Goal: Browse casually: Explore the website without a specific task or goal

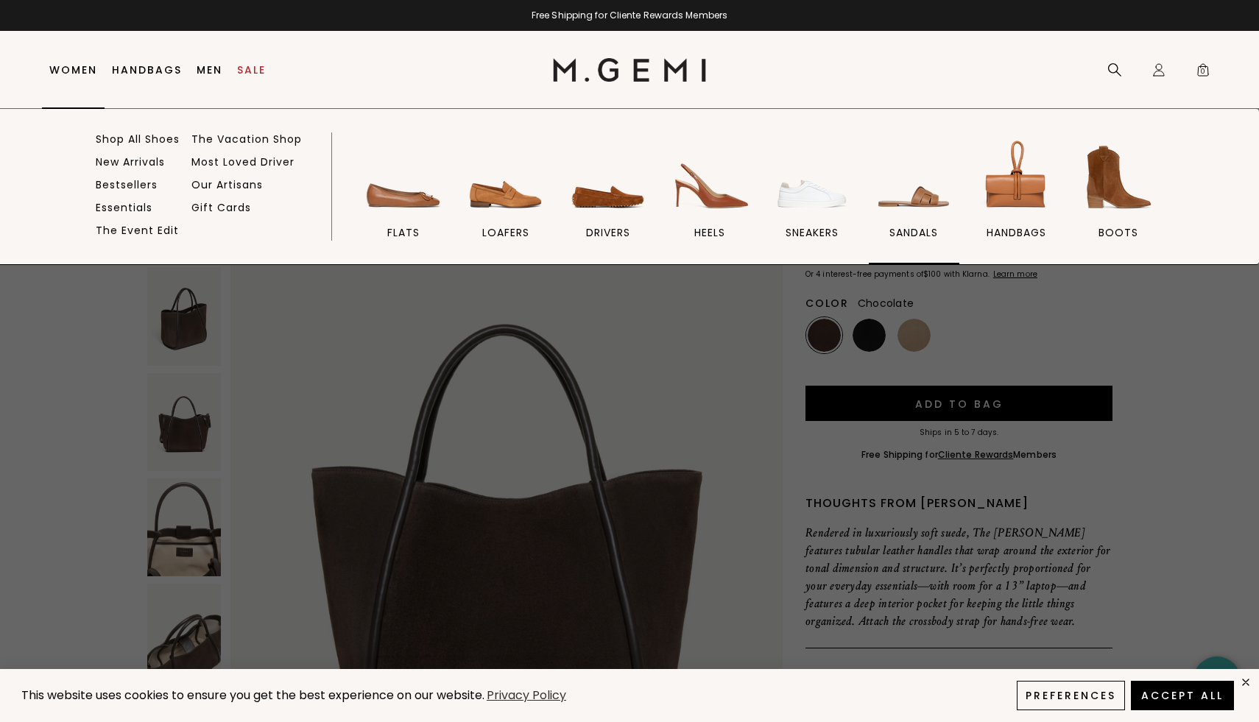
click at [922, 194] on img at bounding box center [914, 177] width 82 height 82
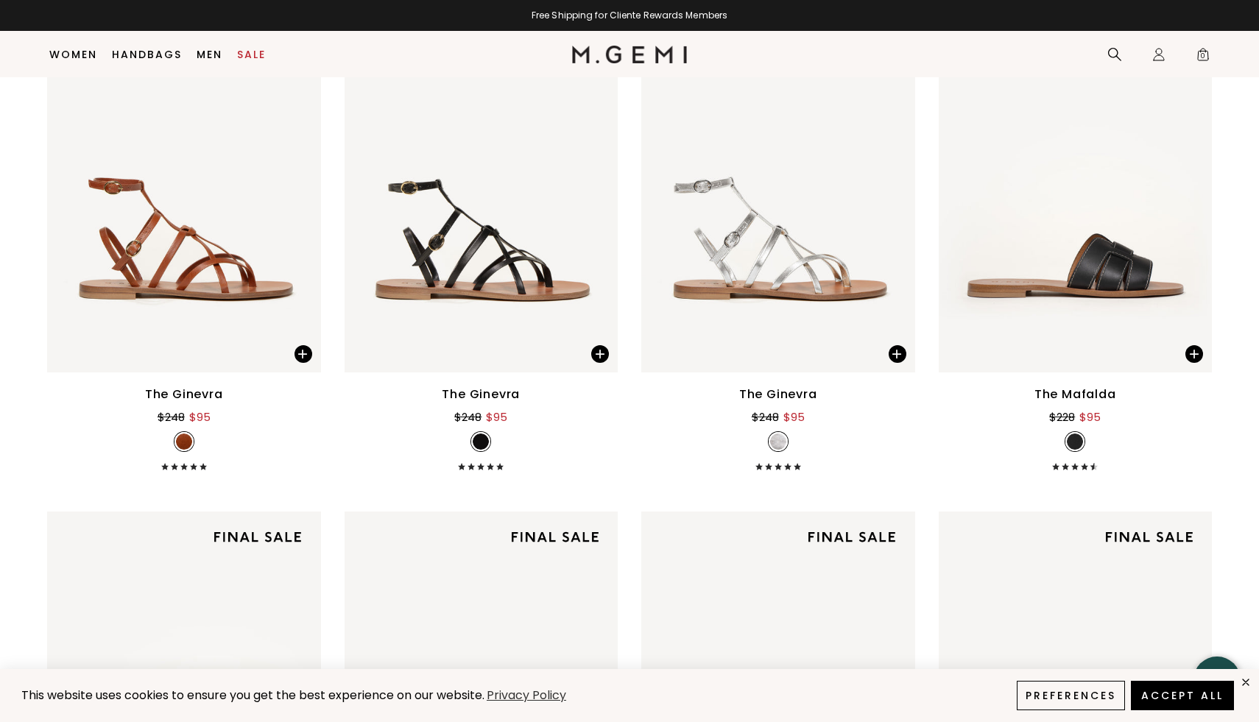
scroll to position [2844, 0]
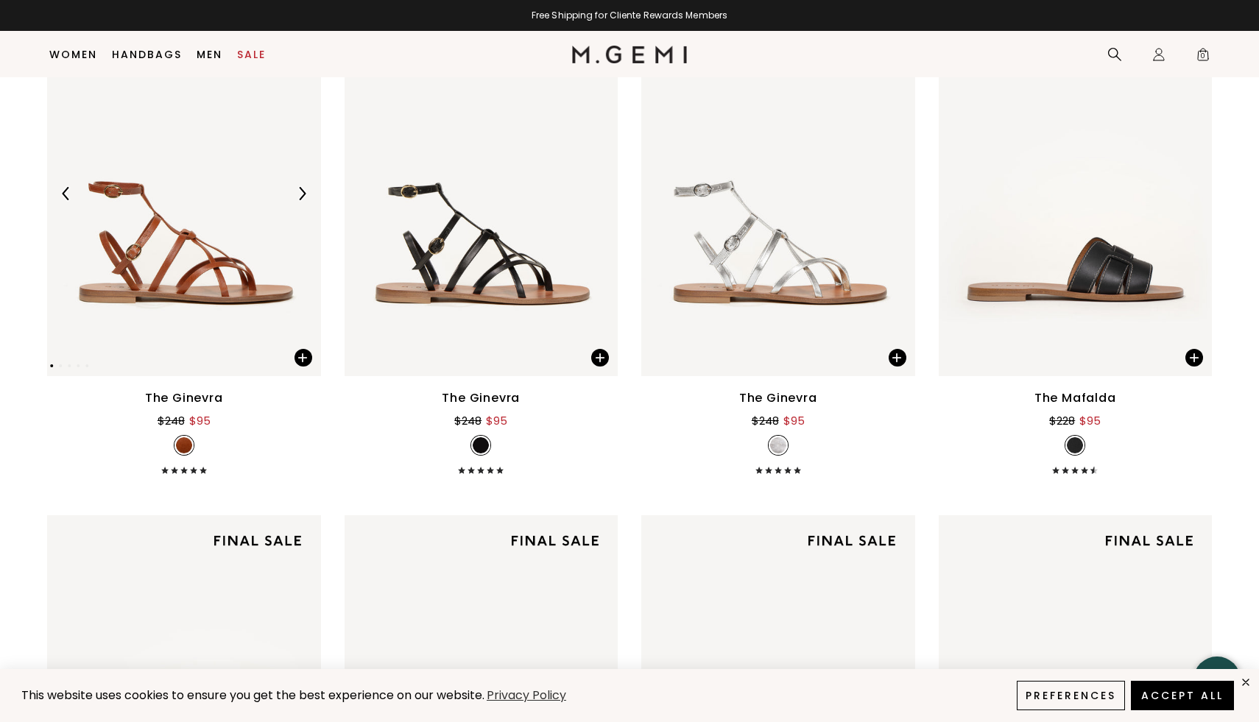
click at [207, 292] on img at bounding box center [184, 193] width 274 height 365
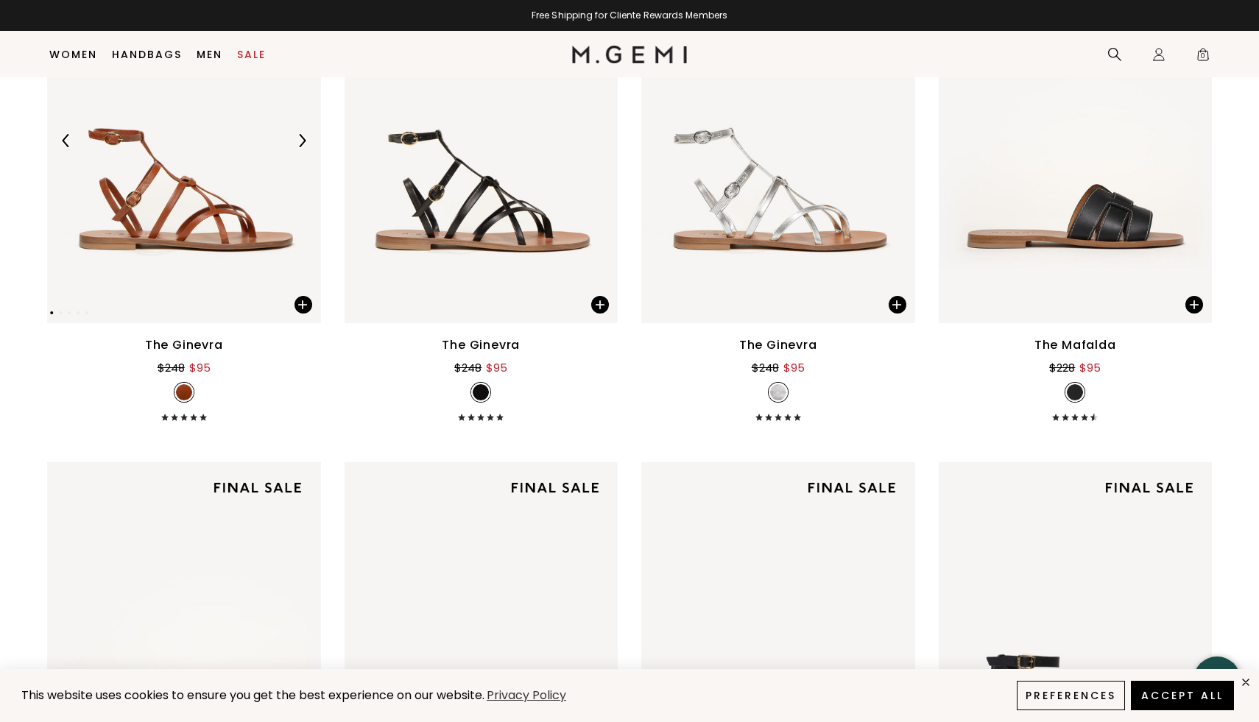
scroll to position [2853, 0]
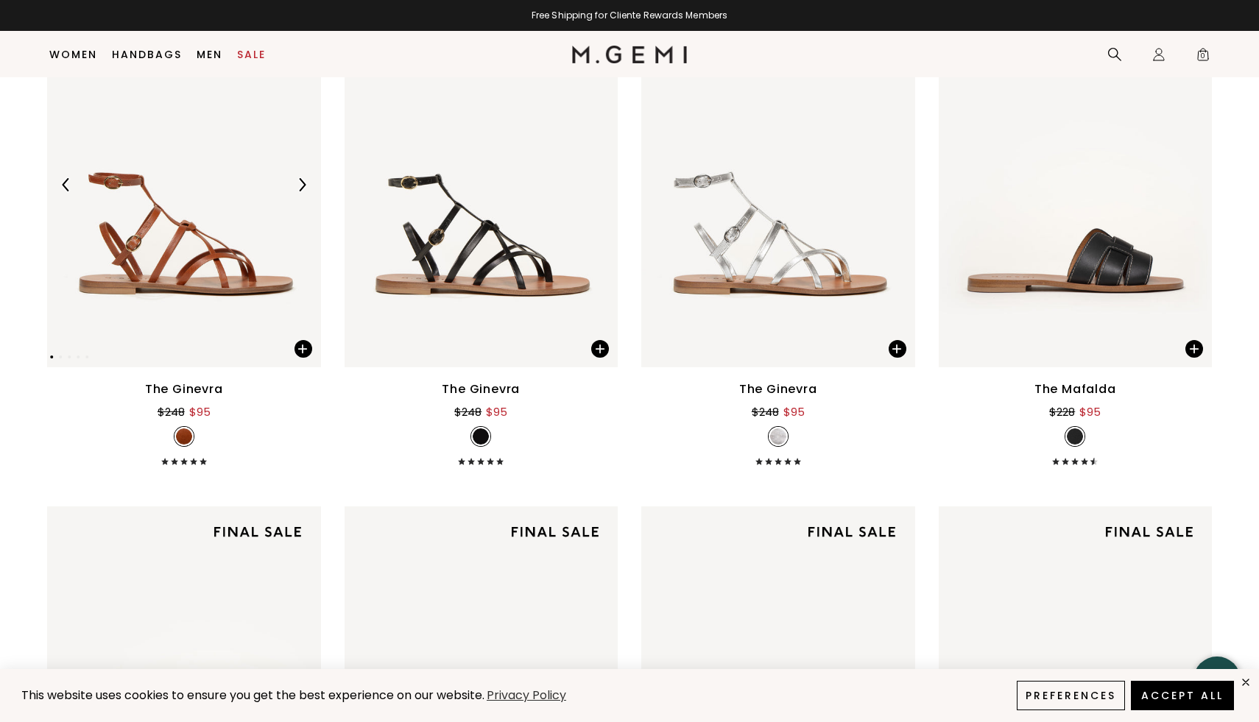
click at [156, 213] on img at bounding box center [184, 184] width 274 height 365
click at [239, 324] on img at bounding box center [184, 184] width 274 height 365
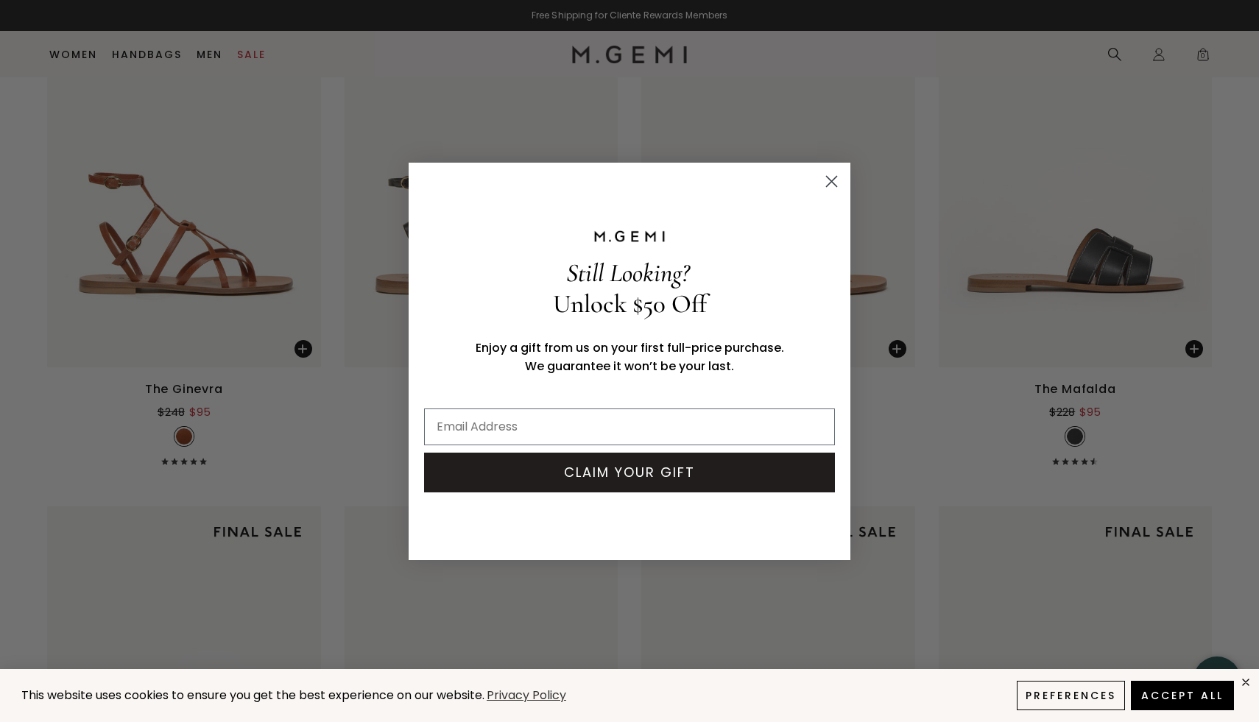
click at [827, 176] on icon "Close dialog" at bounding box center [832, 181] width 10 height 10
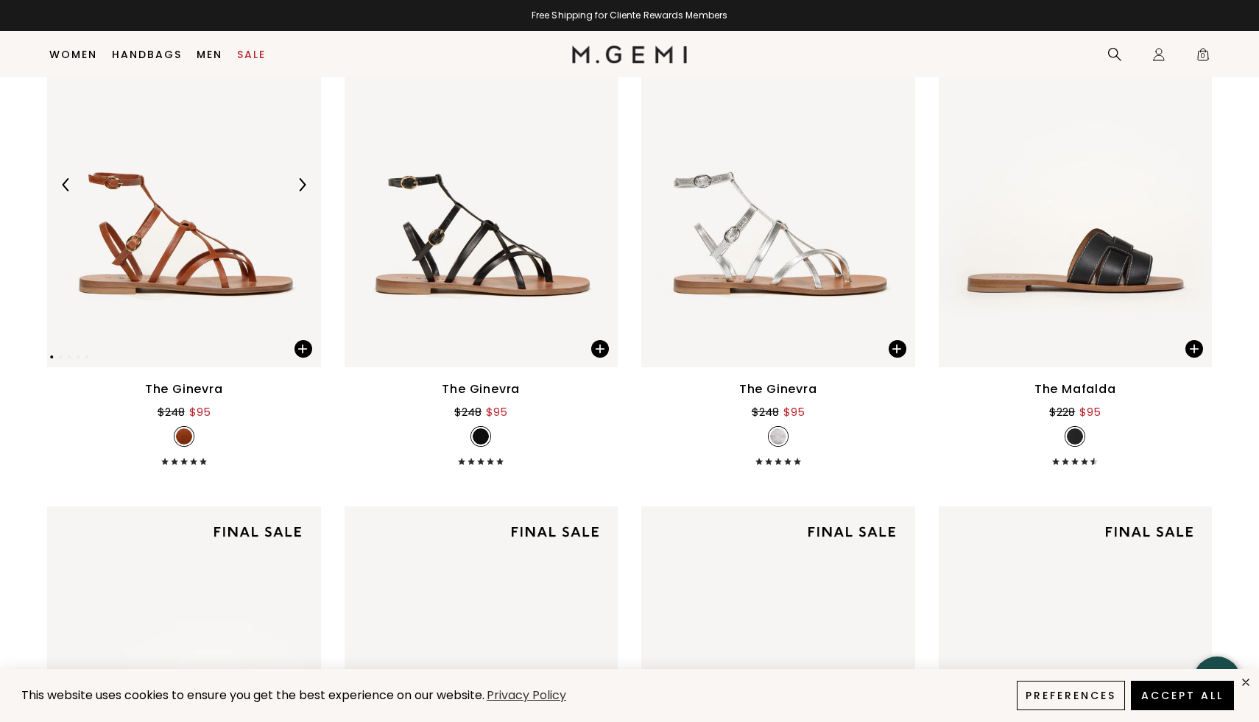
click at [232, 301] on img at bounding box center [184, 184] width 274 height 365
click at [301, 344] on span at bounding box center [304, 349] width 18 height 18
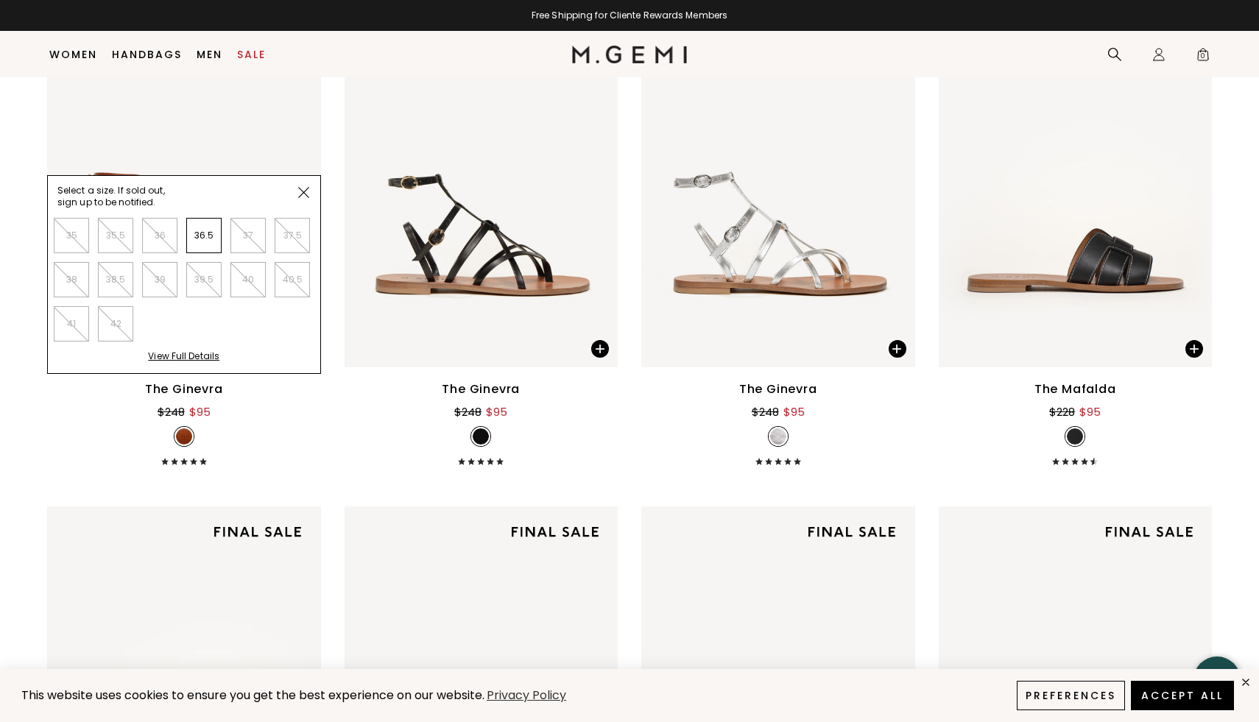
click at [302, 192] on img at bounding box center [303, 192] width 11 height 11
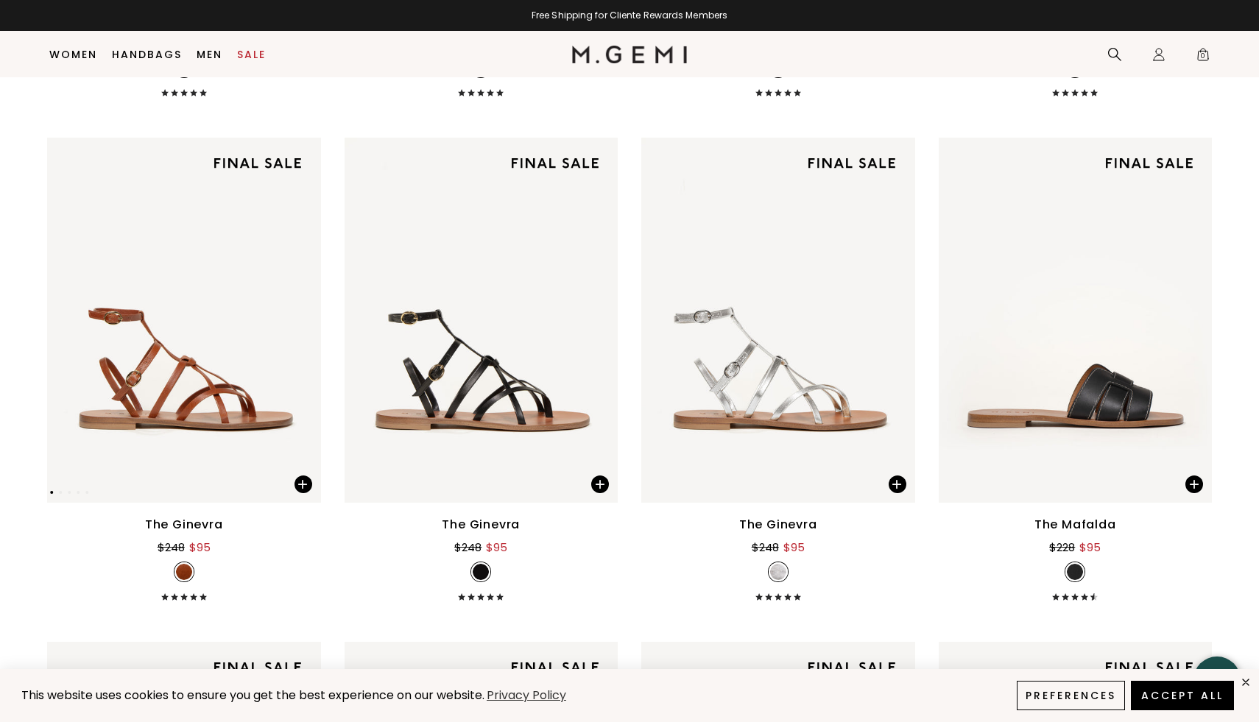
scroll to position [2768, 0]
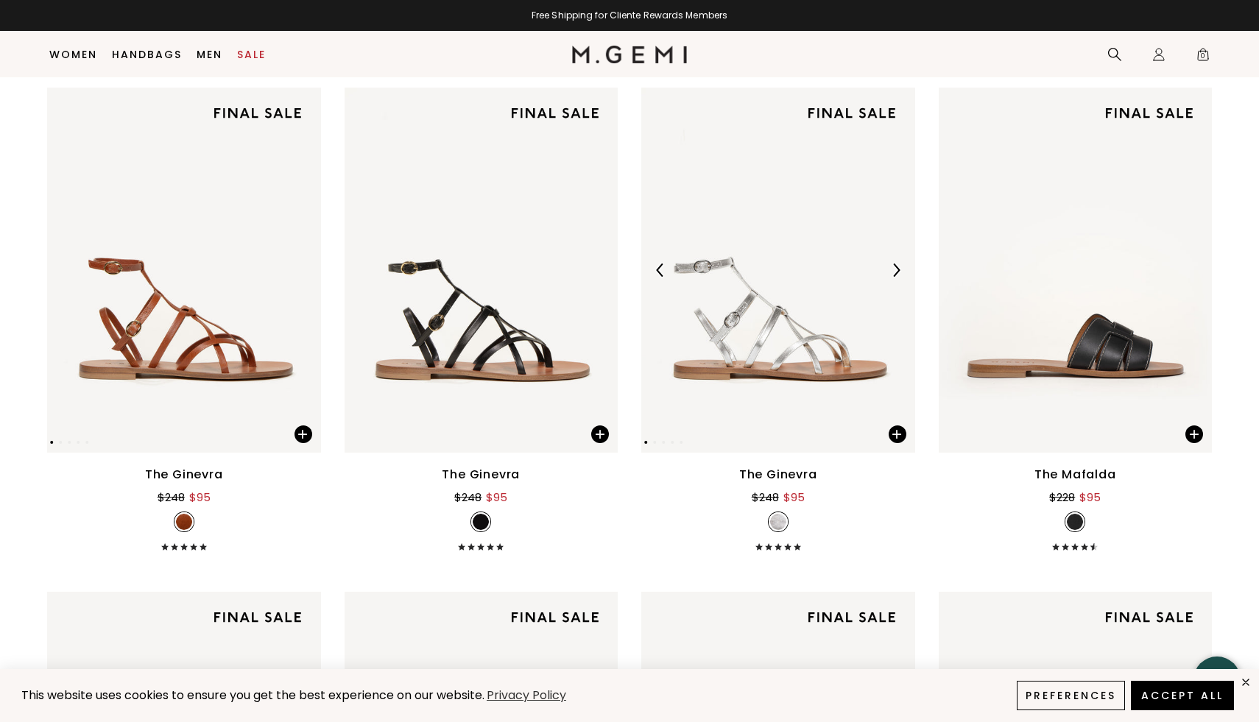
click at [815, 314] on img at bounding box center [778, 270] width 274 height 365
click at [900, 426] on span at bounding box center [898, 435] width 18 height 18
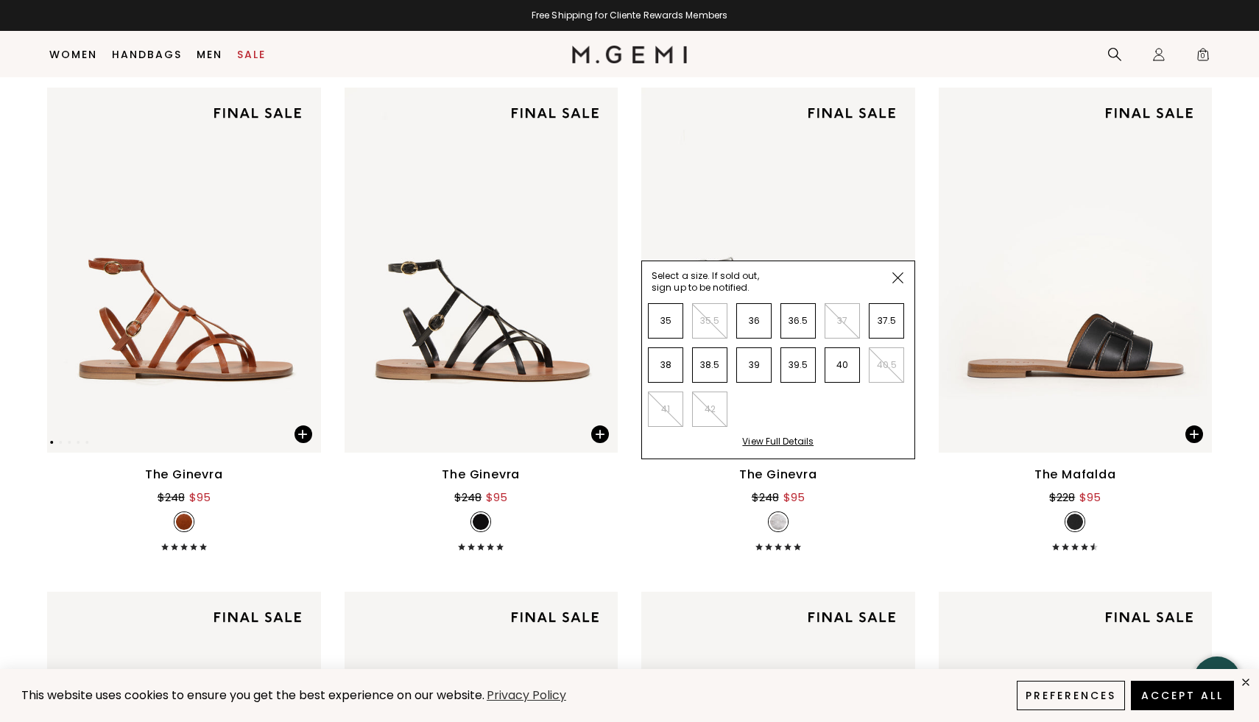
click at [893, 269] on span at bounding box center [897, 277] width 33 height 33
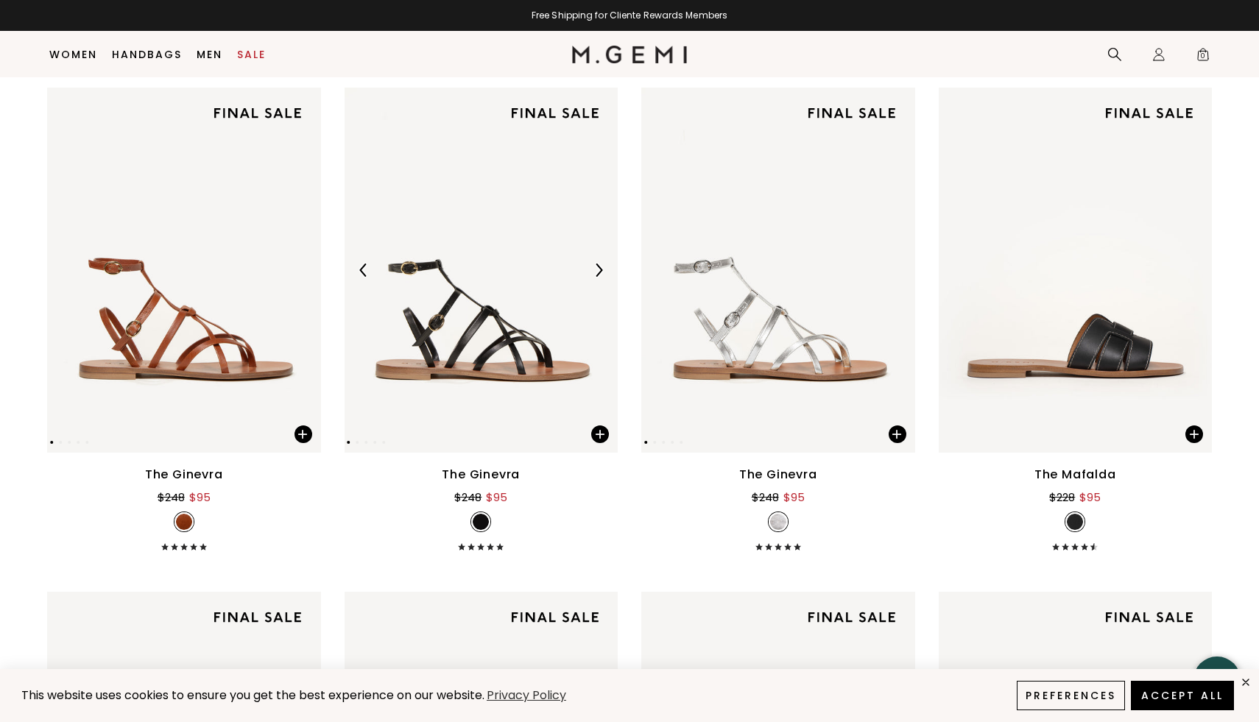
click at [521, 390] on img at bounding box center [482, 270] width 274 height 365
click at [606, 430] on span at bounding box center [600, 435] width 18 height 18
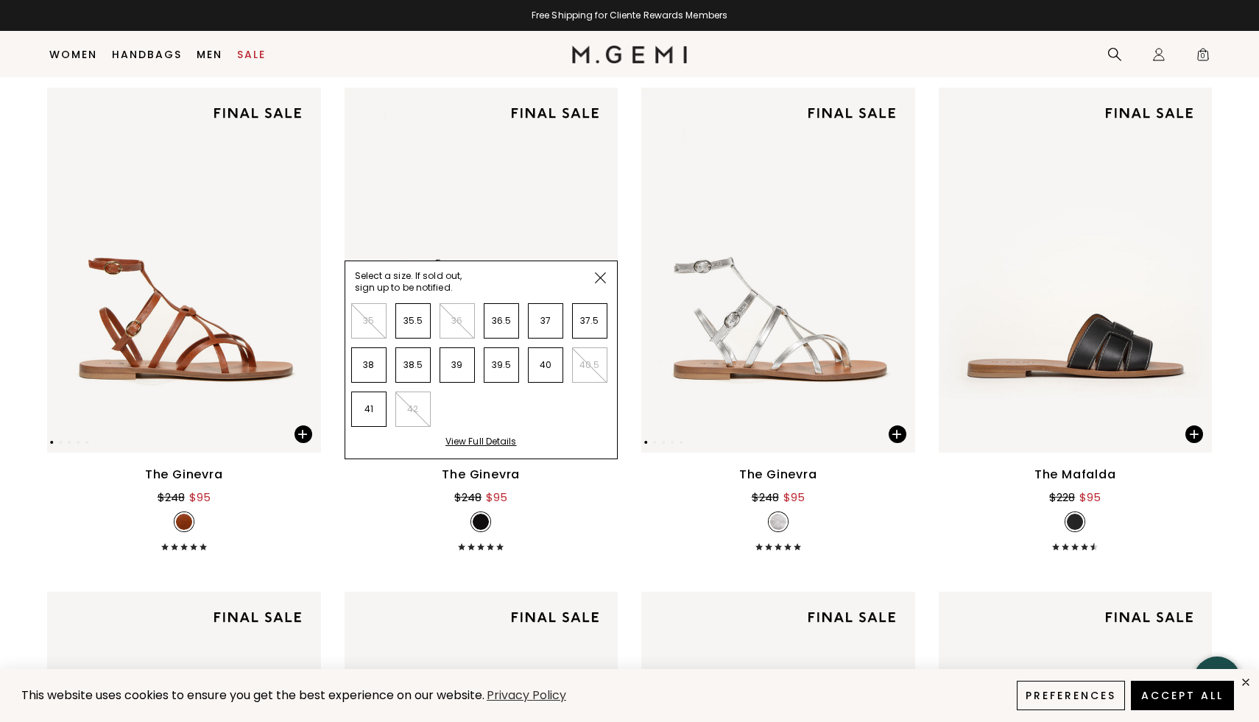
click at [606, 430] on ul "35 35.5 36 36.5 37 37.5 38 38.5 39 39.5 40 40.5 41 42" at bounding box center [475, 369] width 267 height 133
click at [596, 269] on span at bounding box center [600, 277] width 33 height 33
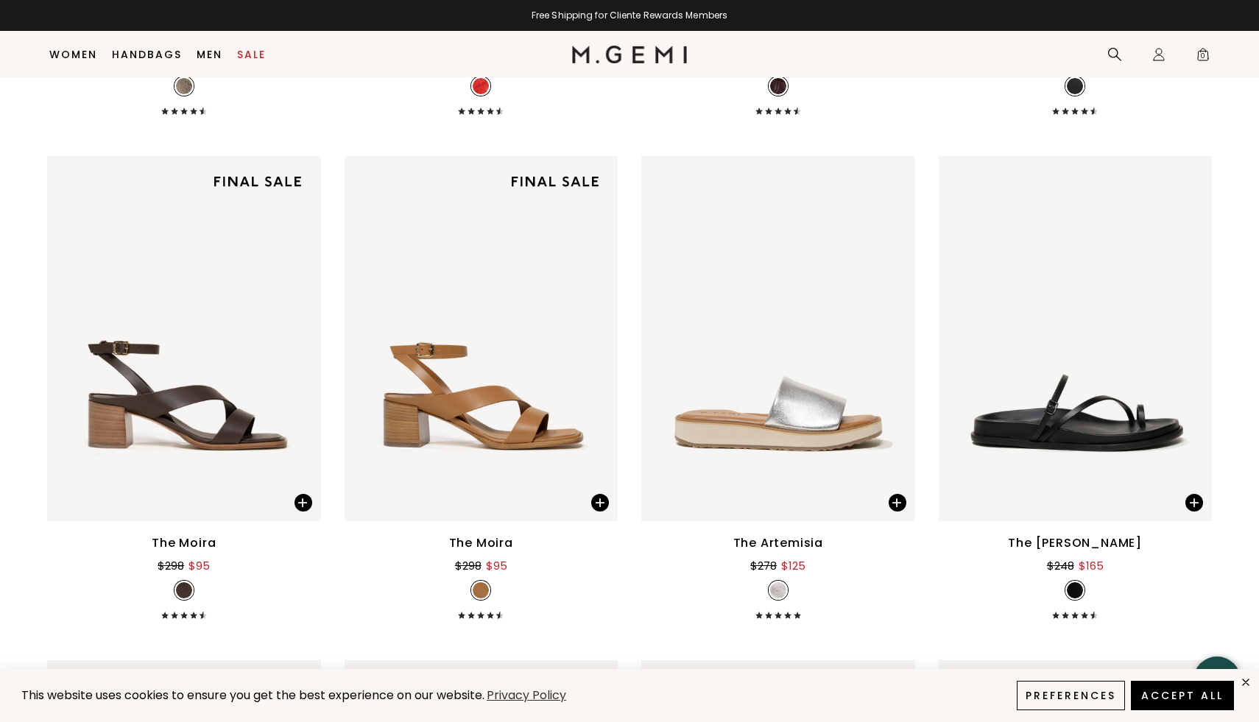
scroll to position [3716, 0]
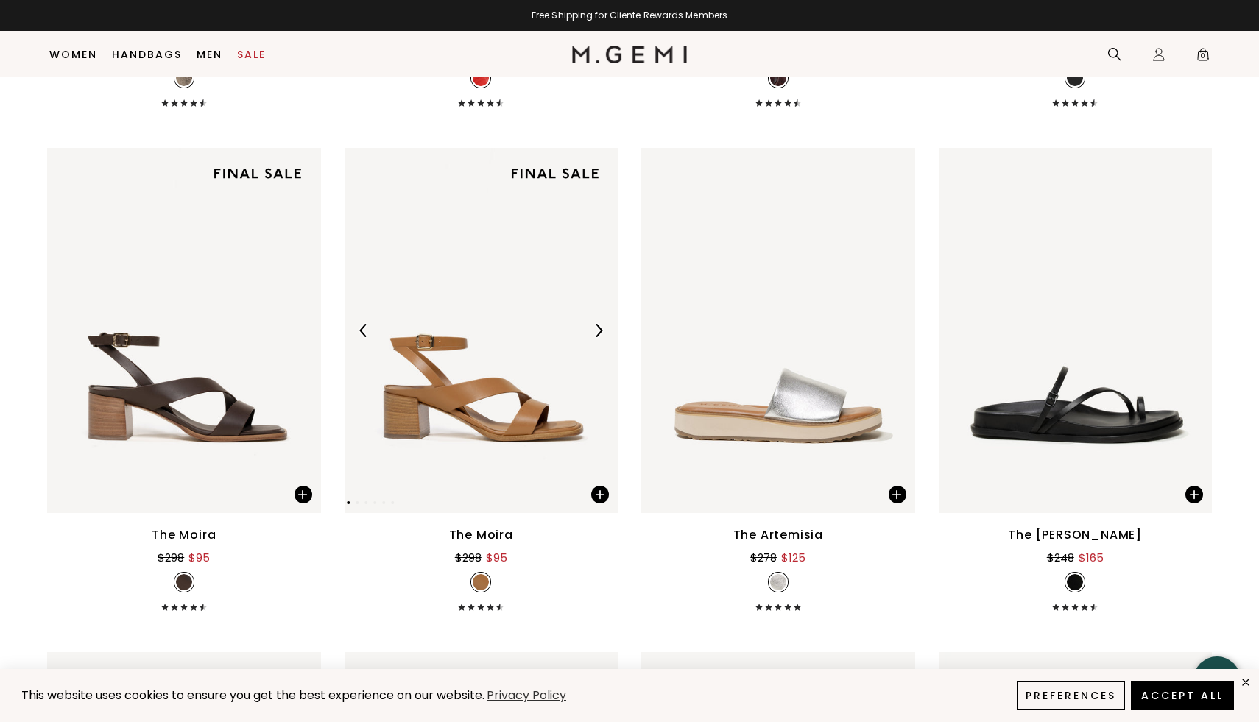
click at [502, 353] on img at bounding box center [482, 330] width 274 height 365
click at [592, 323] on div at bounding box center [599, 331] width 24 height 24
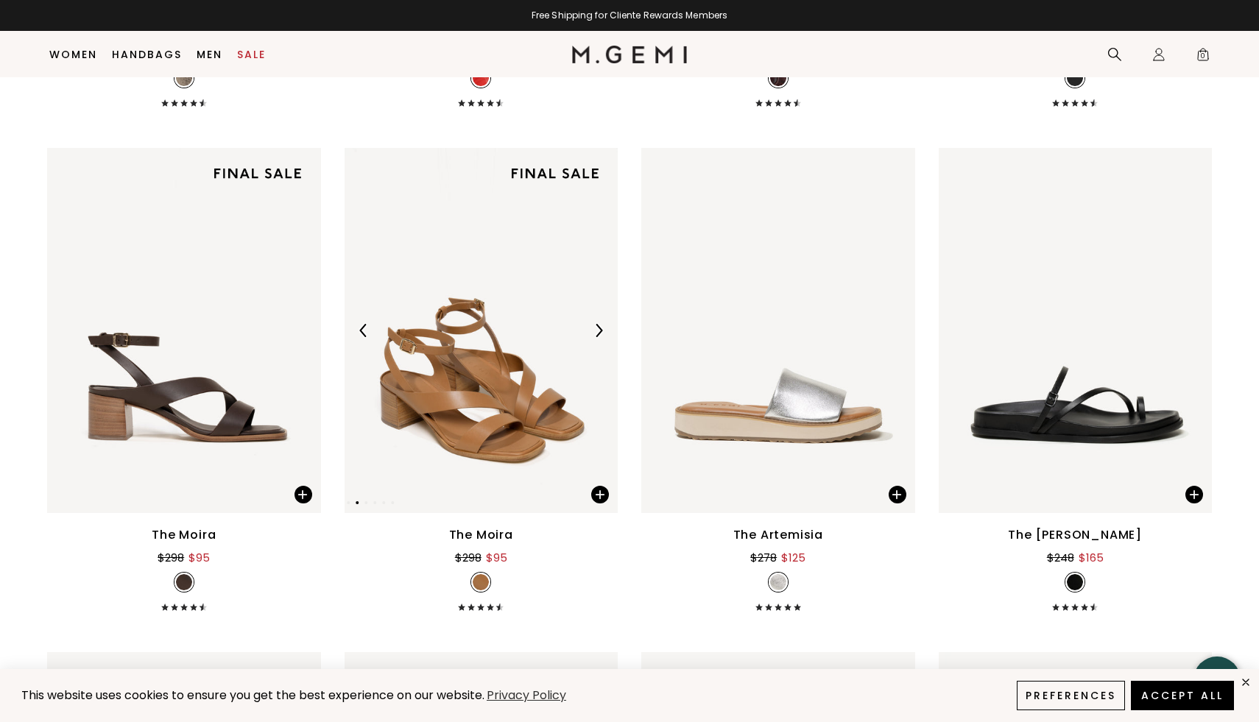
click at [592, 323] on div at bounding box center [599, 331] width 24 height 24
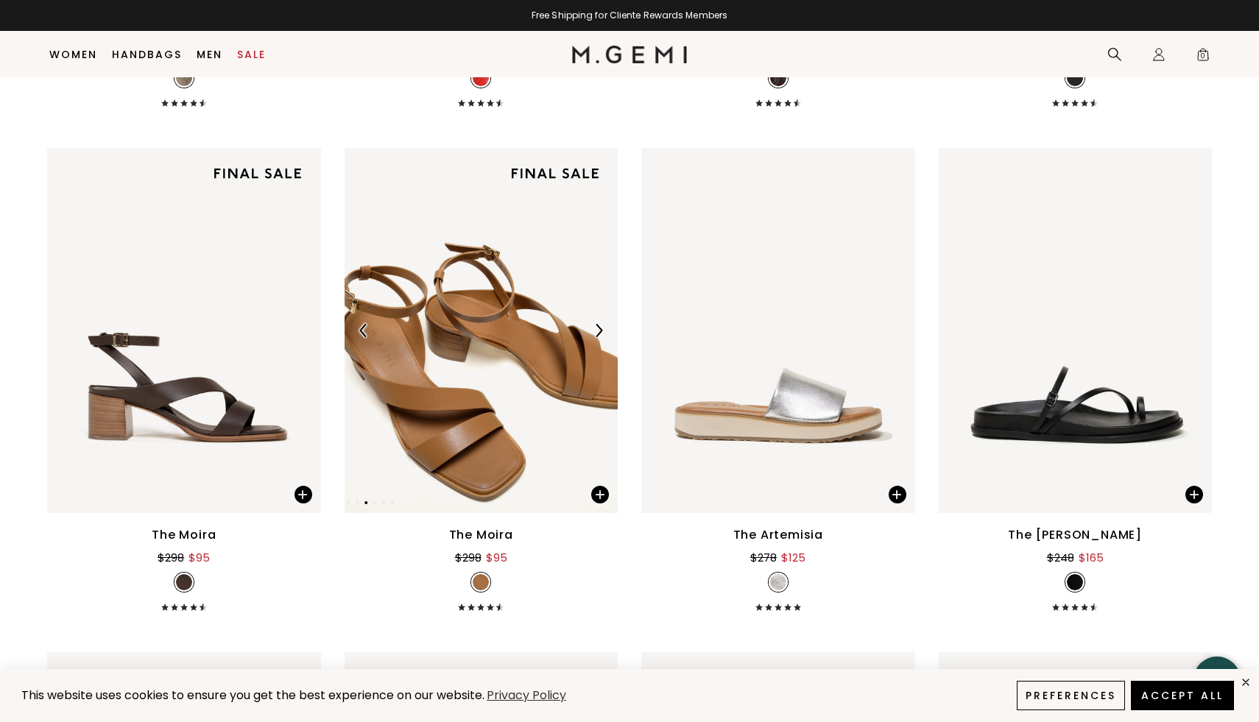
click at [592, 323] on div at bounding box center [599, 331] width 24 height 24
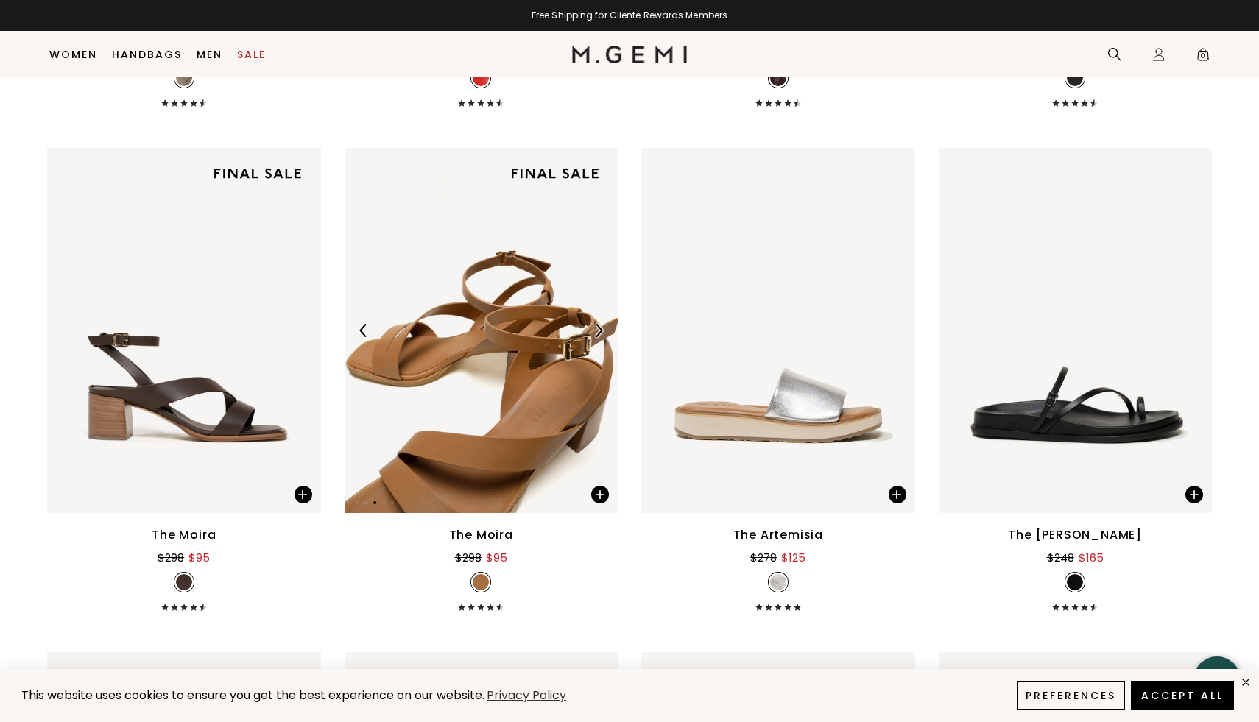
click at [592, 323] on div at bounding box center [599, 331] width 24 height 24
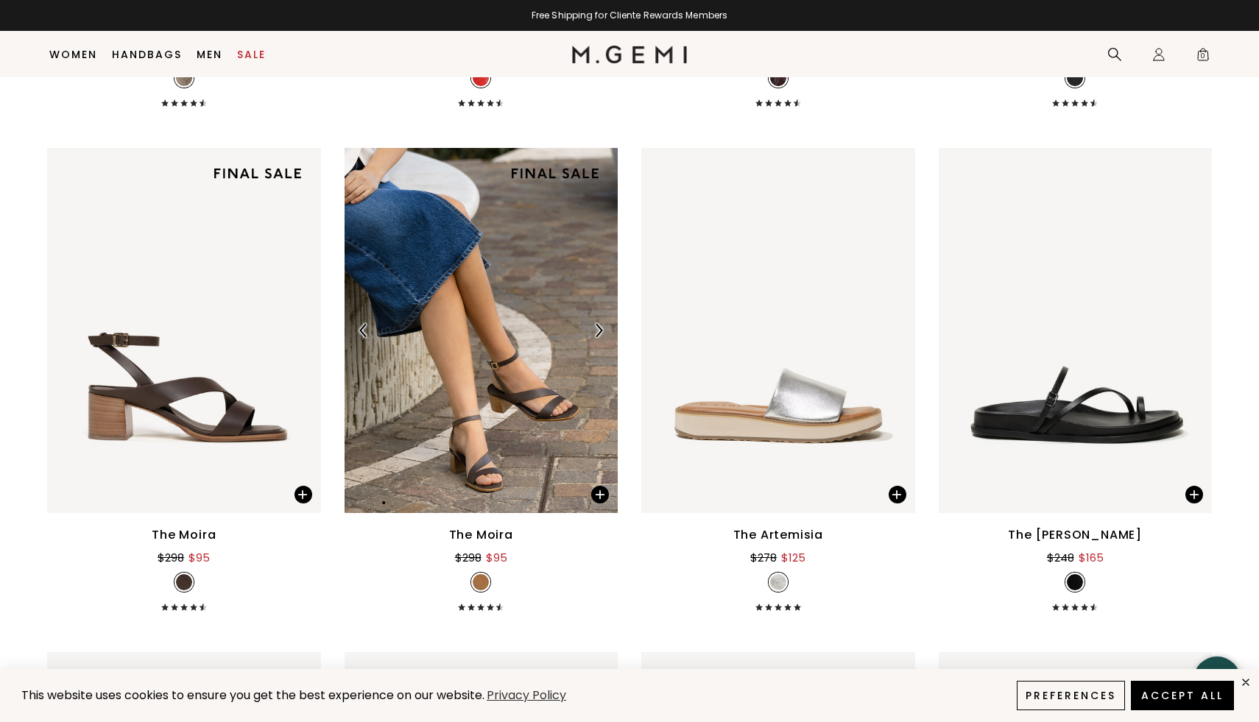
click at [592, 323] on div at bounding box center [599, 331] width 24 height 24
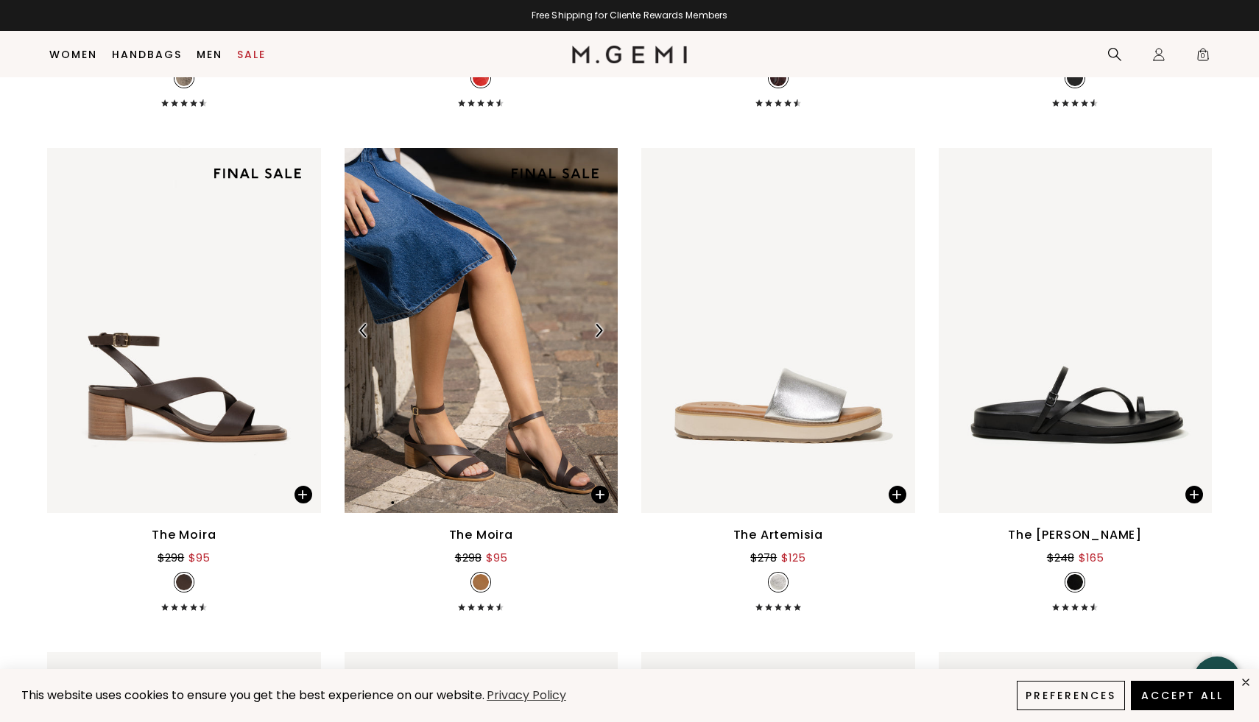
click at [592, 323] on div at bounding box center [599, 331] width 24 height 24
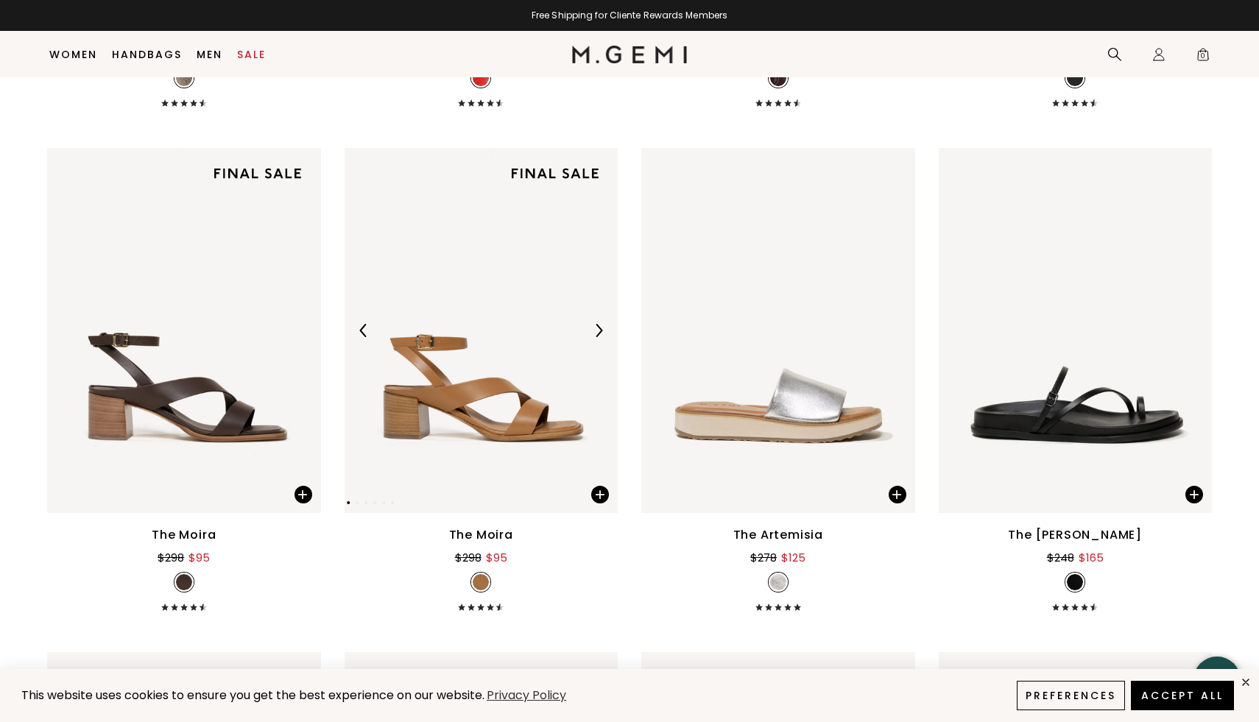
click at [592, 323] on div at bounding box center [599, 331] width 24 height 24
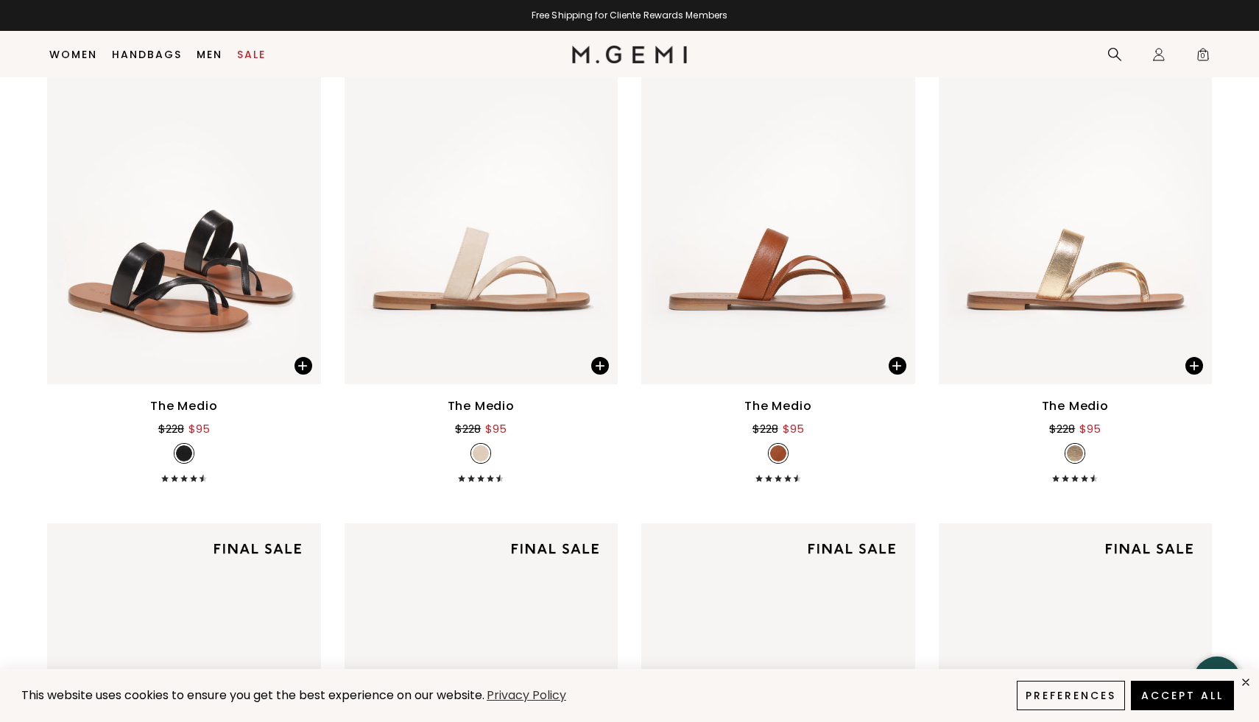
scroll to position [312, 0]
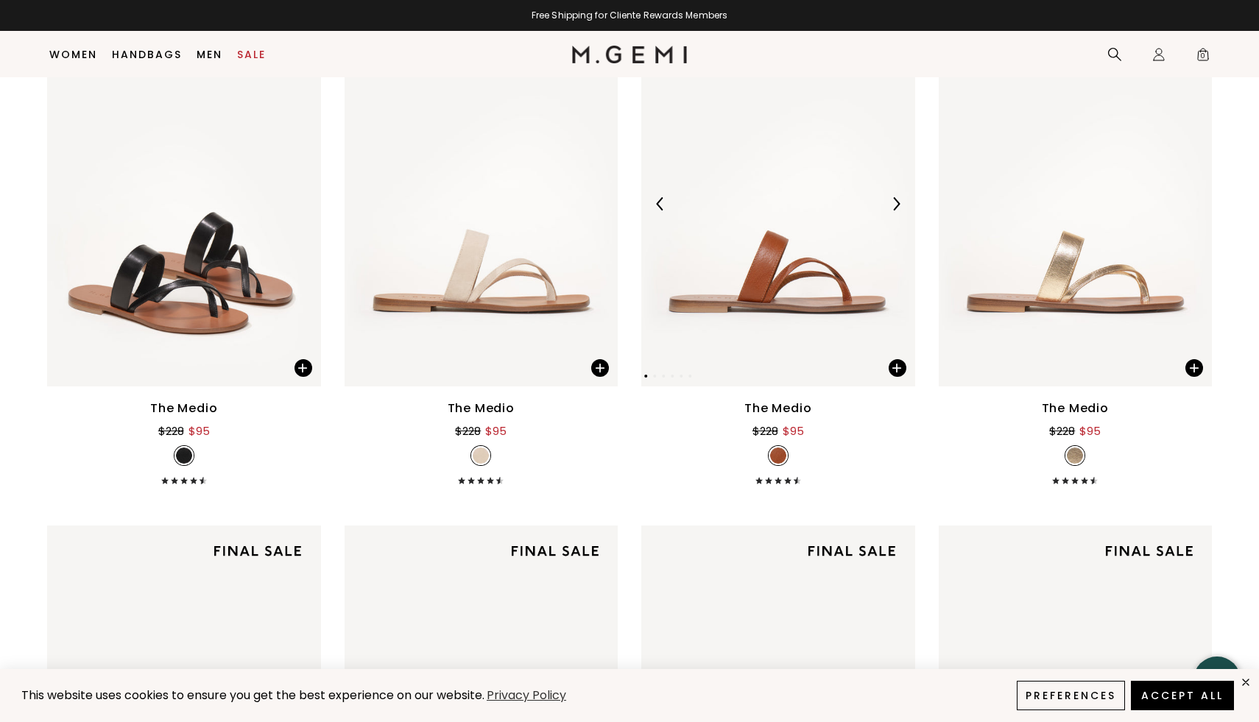
click at [898, 194] on div at bounding box center [896, 204] width 24 height 24
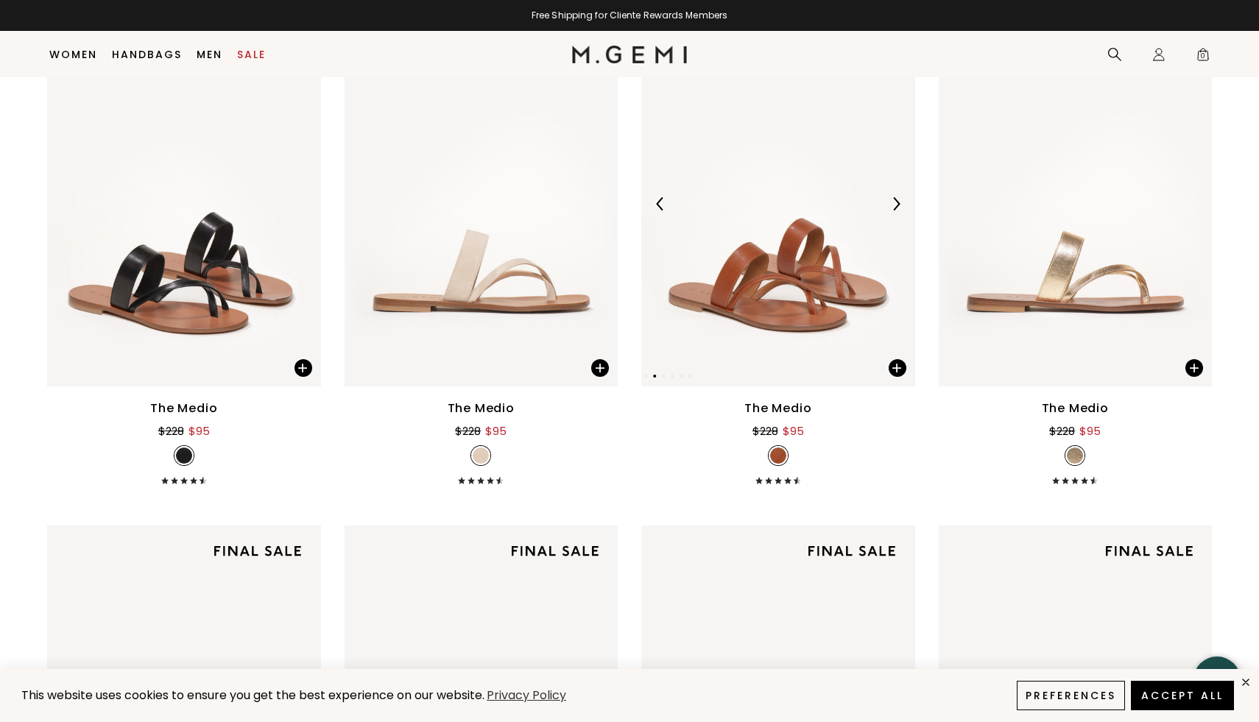
click at [898, 194] on div at bounding box center [896, 204] width 24 height 24
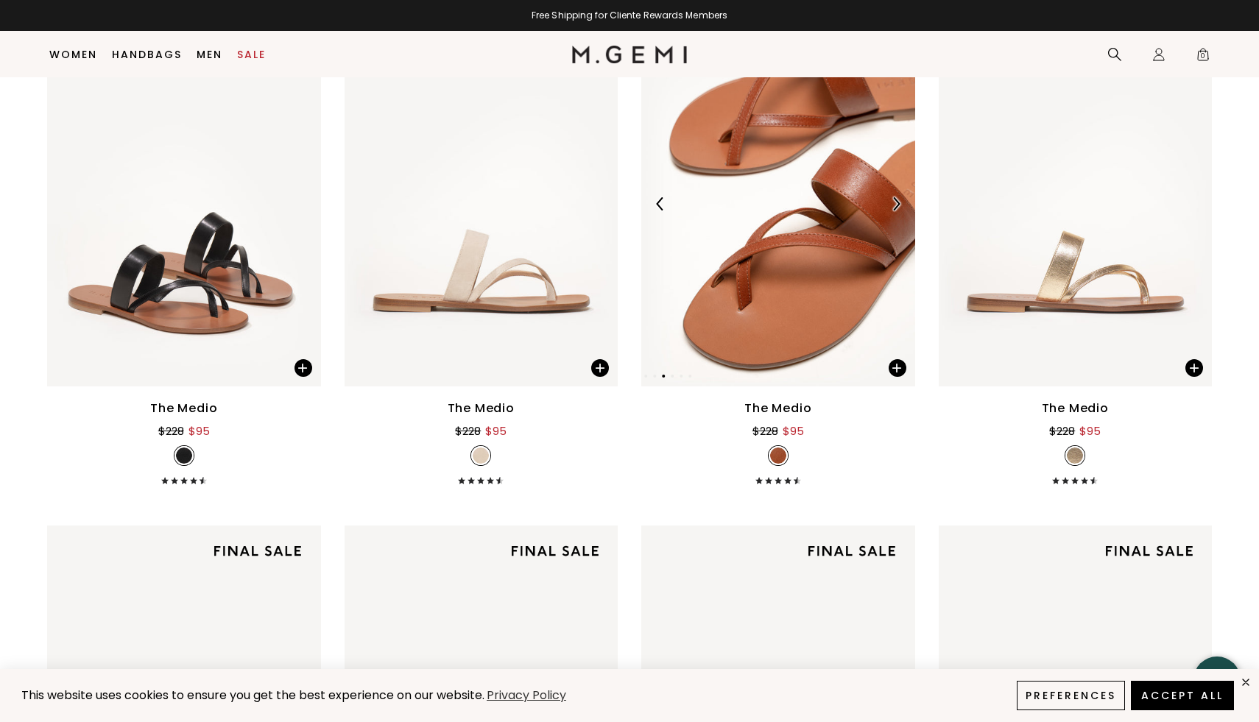
click at [898, 196] on div at bounding box center [896, 204] width 24 height 24
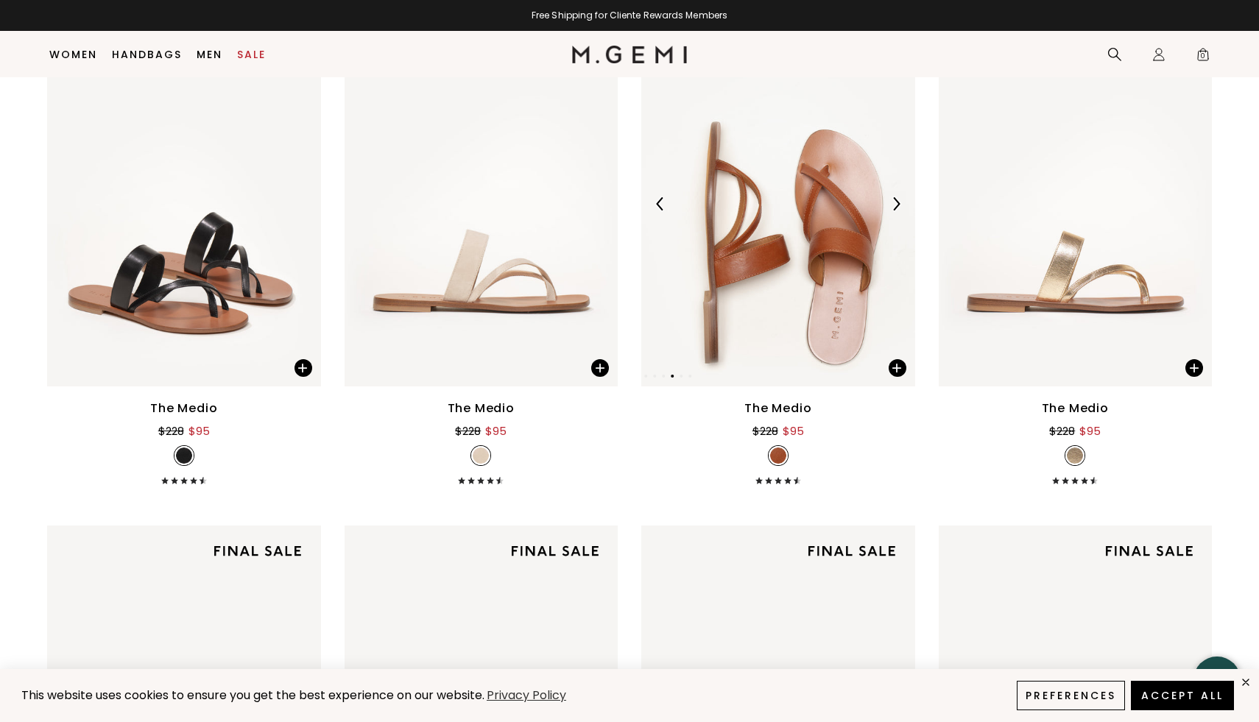
click at [898, 197] on img at bounding box center [895, 203] width 13 height 13
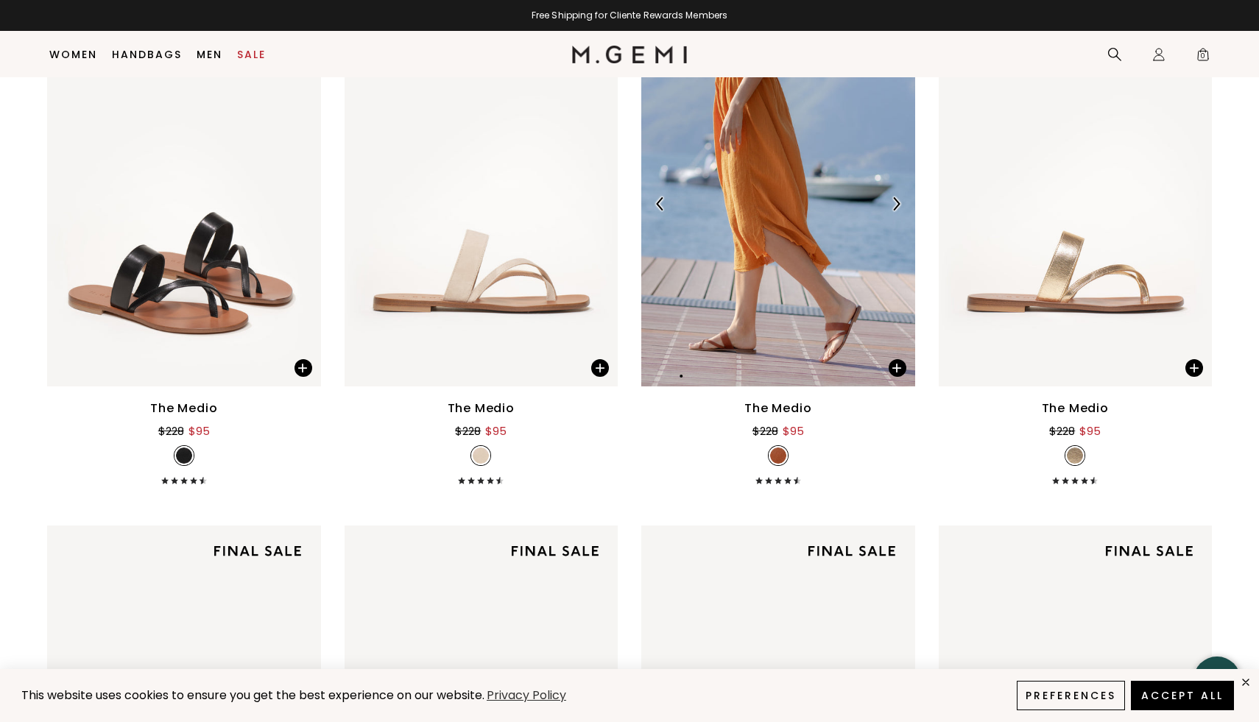
click at [898, 198] on img at bounding box center [895, 203] width 13 height 13
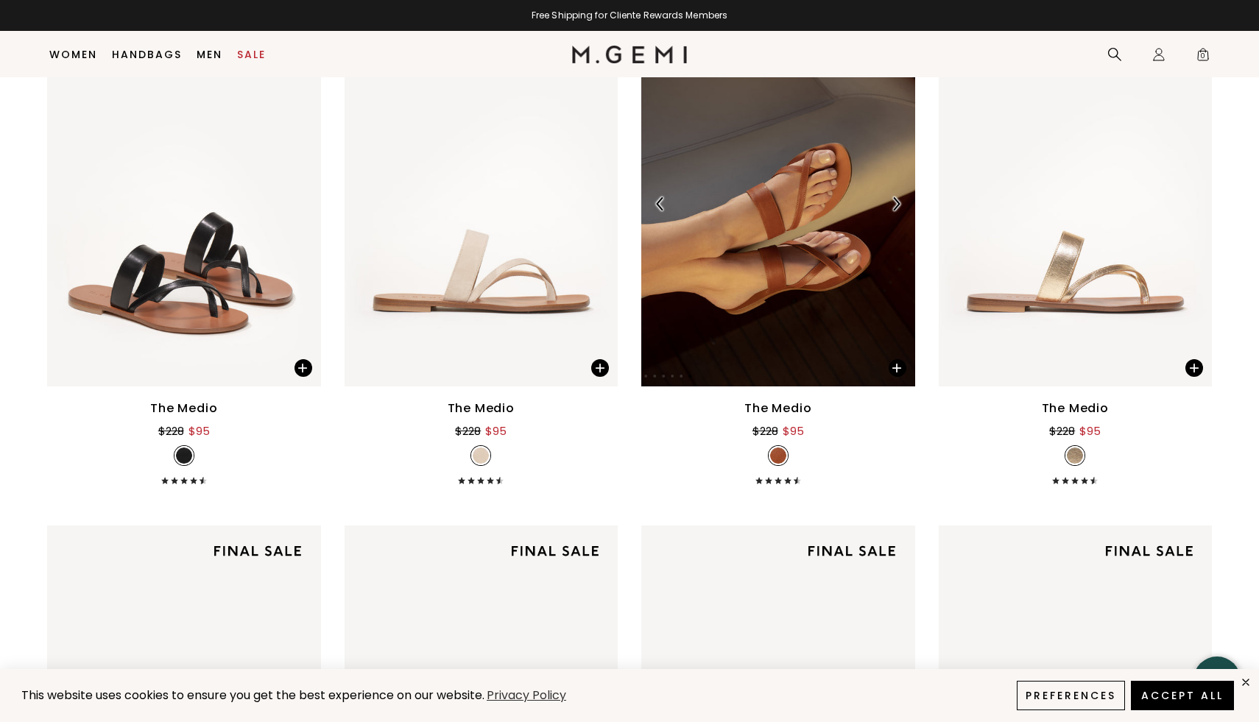
click at [898, 198] on img at bounding box center [895, 203] width 13 height 13
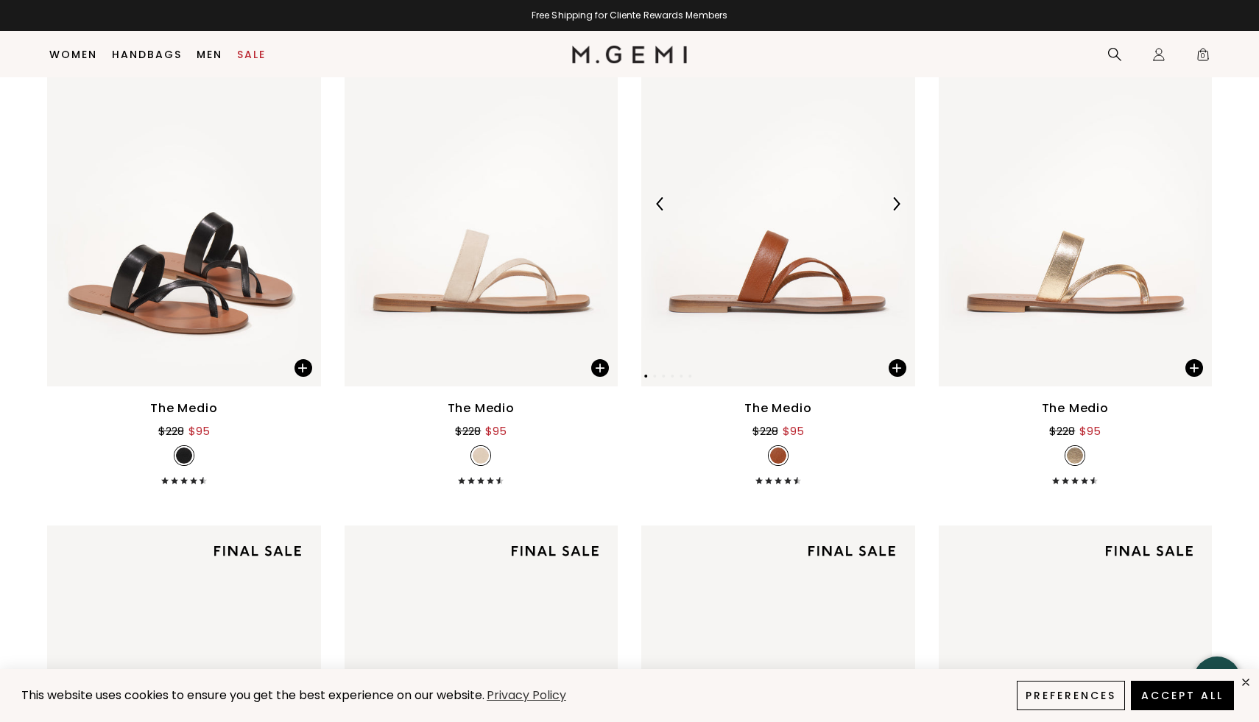
click at [898, 199] on img at bounding box center [895, 203] width 13 height 13
